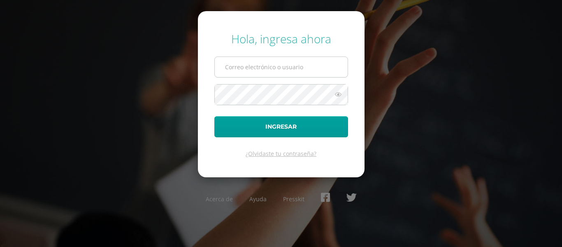
click at [271, 70] on input "text" at bounding box center [281, 67] width 133 height 20
type input "e"
type input "w"
type input "e"
type input "[EMAIL_ADDRESS][DOMAIN_NAME]"
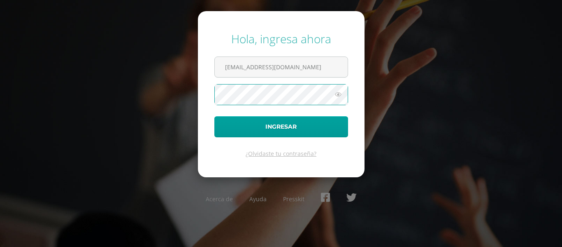
click at [214, 116] on button "Ingresar" at bounding box center [281, 126] width 134 height 21
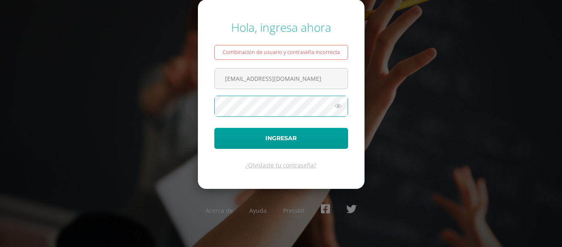
click at [214, 128] on button "Ingresar" at bounding box center [281, 138] width 134 height 21
click at [288, 165] on link "¿Olvidaste tu contraseña?" at bounding box center [281, 165] width 71 height 8
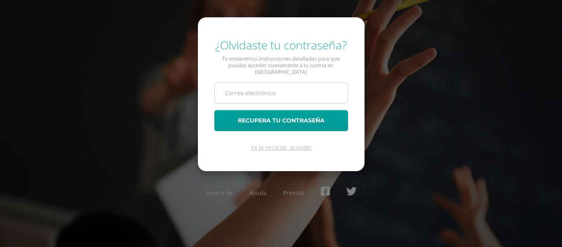
click at [248, 94] on input "text" at bounding box center [281, 93] width 133 height 20
type input "rrhh@cig.edu.gt"
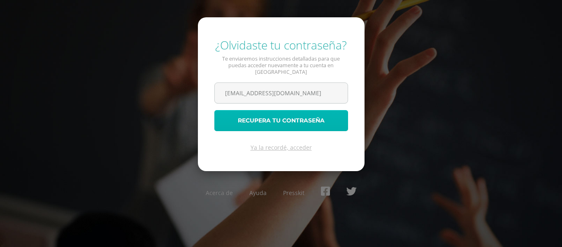
click at [272, 118] on button "Recupera tu contraseña" at bounding box center [281, 120] width 134 height 21
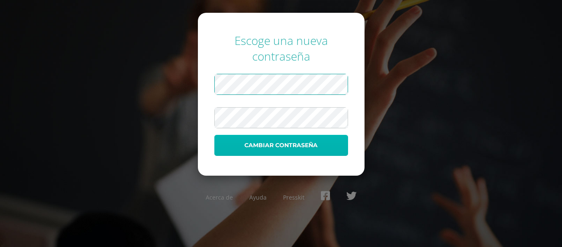
click at [301, 142] on button "Cambiar contraseña" at bounding box center [281, 145] width 134 height 21
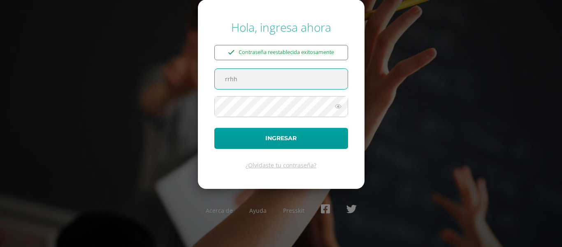
type input "[EMAIL_ADDRESS][DOMAIN_NAME]"
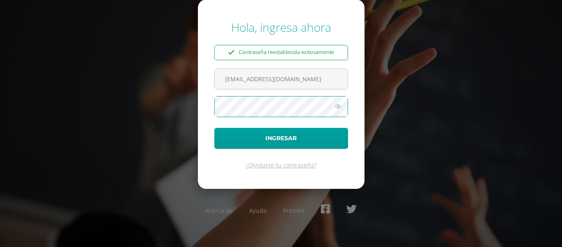
click at [214, 128] on button "Ingresar" at bounding box center [281, 138] width 134 height 21
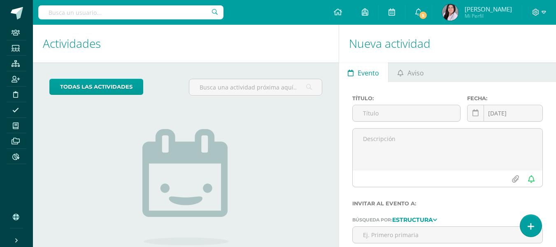
click at [139, 12] on input "text" at bounding box center [130, 12] width 185 height 14
type input "RITA DE LEON"
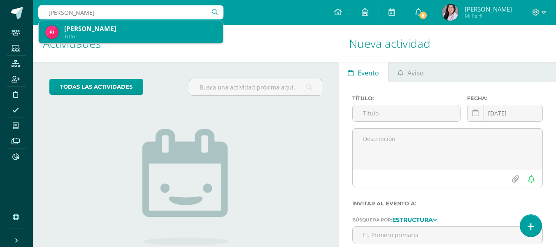
click at [162, 35] on div "Tutor" at bounding box center [140, 36] width 152 height 7
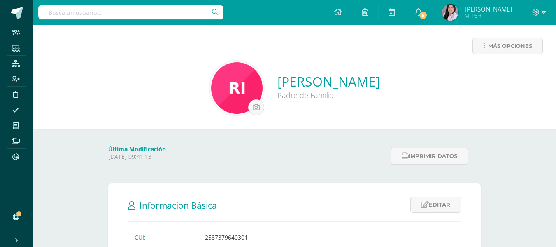
click at [154, 13] on input "text" at bounding box center [130, 12] width 185 height 14
type input "[PERSON_NAME]"
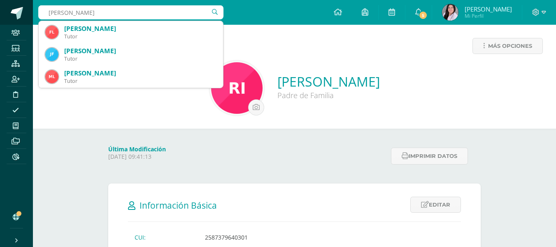
drag, startPoint x: 159, startPoint y: 12, endPoint x: 5, endPoint y: 12, distance: 154.4
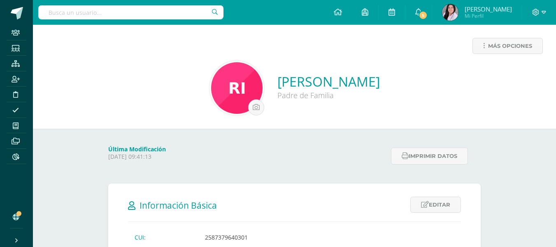
click at [142, 14] on input "text" at bounding box center [130, 12] width 185 height 14
type input "[PERSON_NAME]"
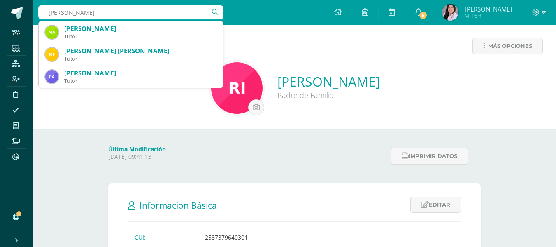
click at [471, 84] on div "[PERSON_NAME] Padre de Familia" at bounding box center [295, 88] width 510 height 55
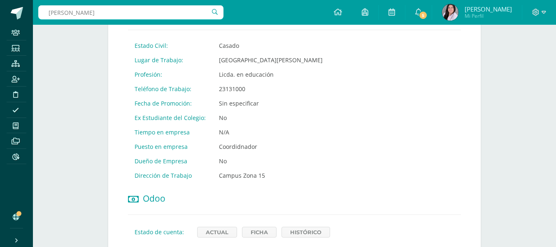
scroll to position [434, 0]
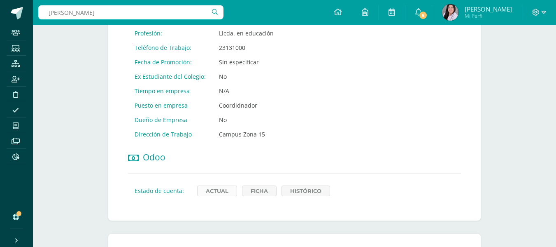
click at [208, 185] on link "Actual" at bounding box center [217, 190] width 40 height 11
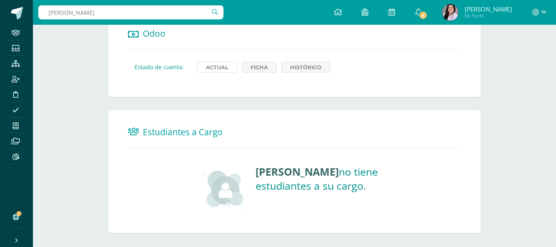
scroll to position [475, 0]
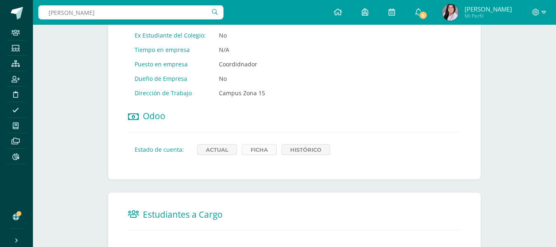
click at [259, 144] on link "Ficha" at bounding box center [259, 149] width 35 height 11
click at [301, 144] on link "Histórico" at bounding box center [306, 149] width 49 height 11
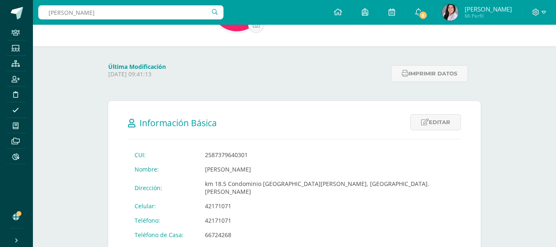
scroll to position [0, 0]
